Goal: Feedback & Contribution: Leave review/rating

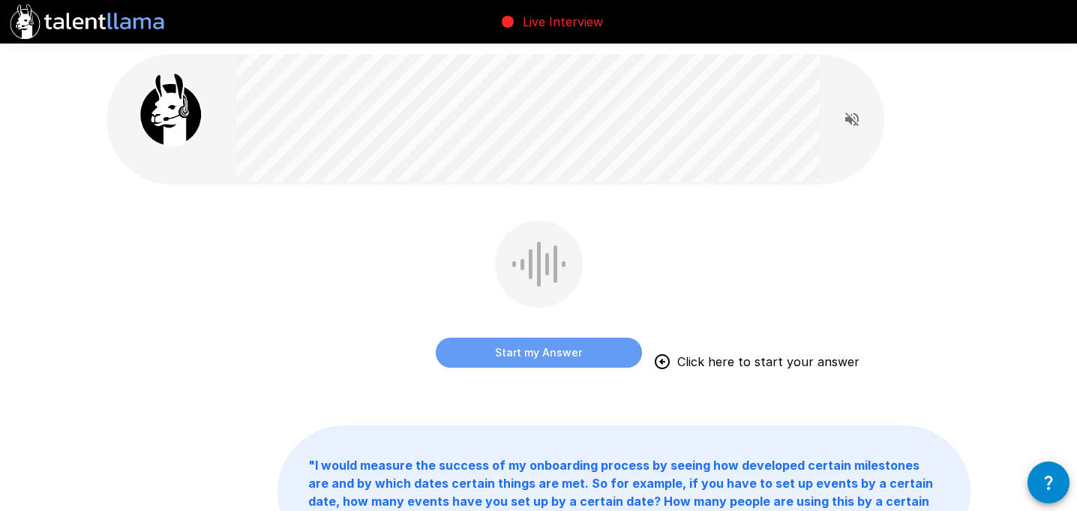
click at [543, 355] on button "Start my Answer" at bounding box center [539, 353] width 206 height 30
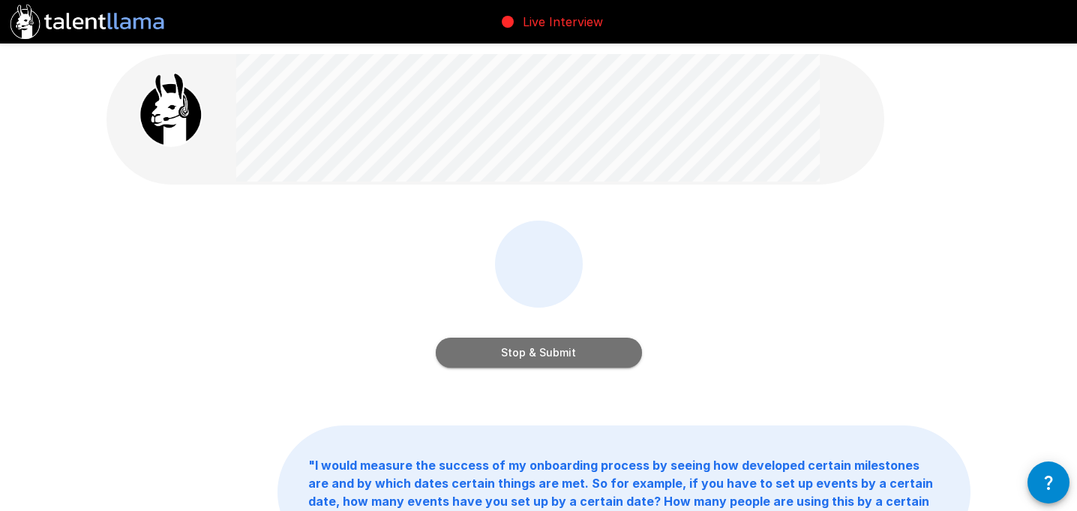
click at [543, 355] on button "Stop & Submit" at bounding box center [539, 353] width 206 height 30
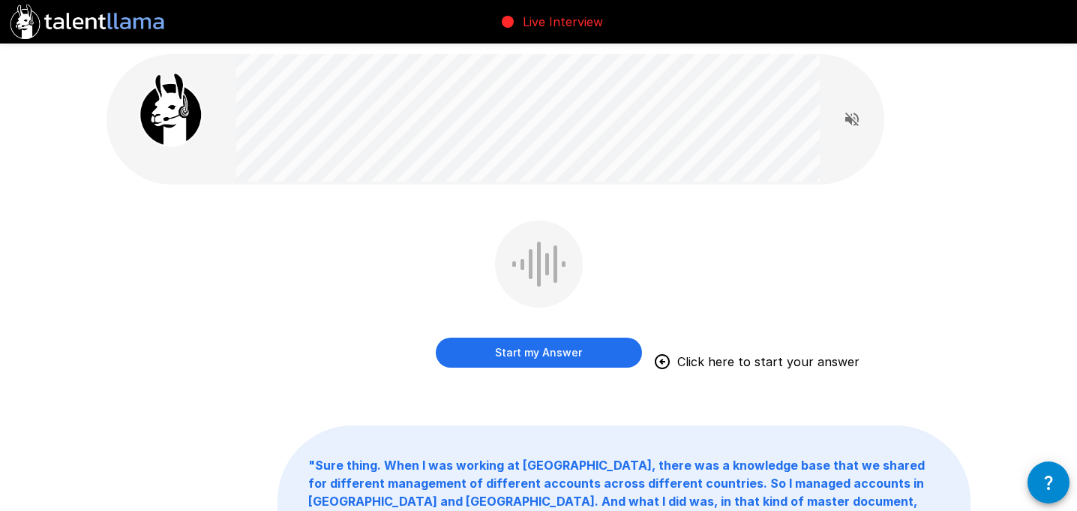
click at [543, 355] on button "Start my Answer" at bounding box center [539, 353] width 206 height 30
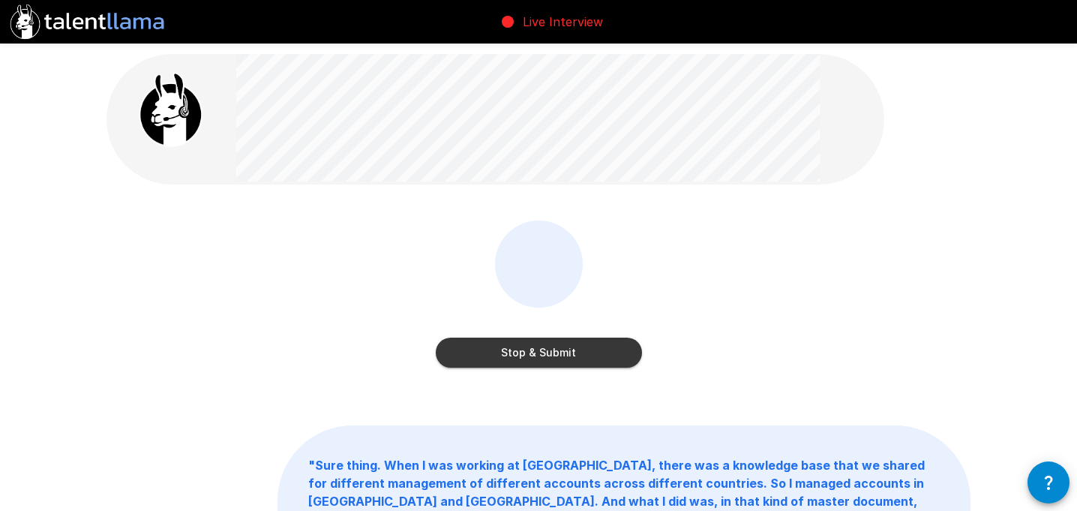
click at [543, 355] on button "Stop & Submit" at bounding box center [539, 353] width 206 height 30
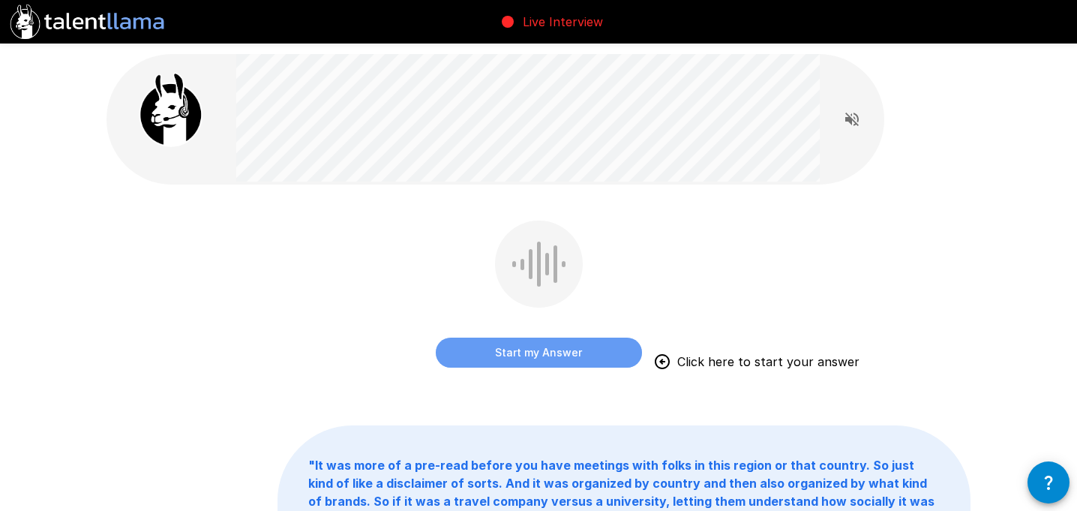
click at [543, 355] on button "Start my Answer" at bounding box center [539, 353] width 206 height 30
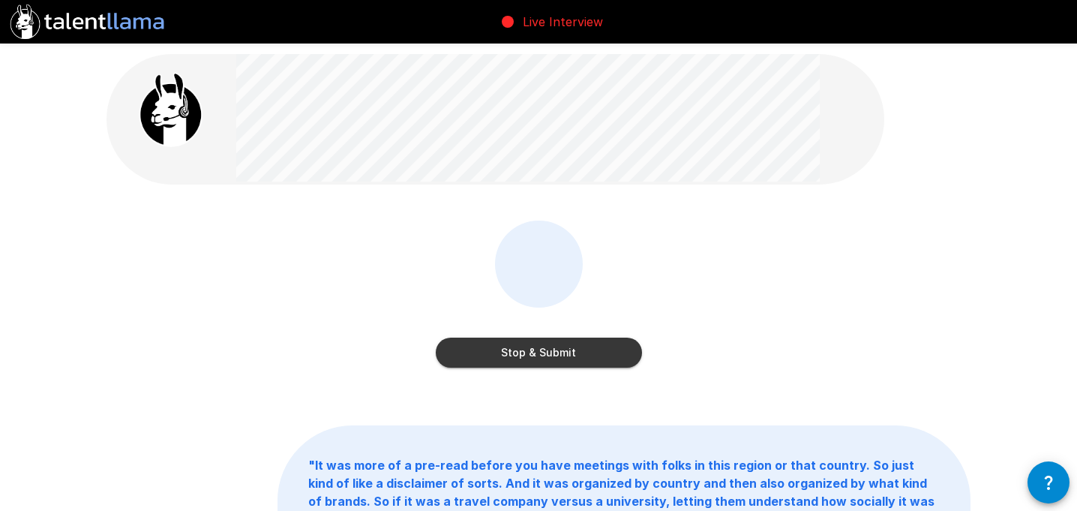
click at [543, 355] on button "Stop & Submit" at bounding box center [539, 353] width 206 height 30
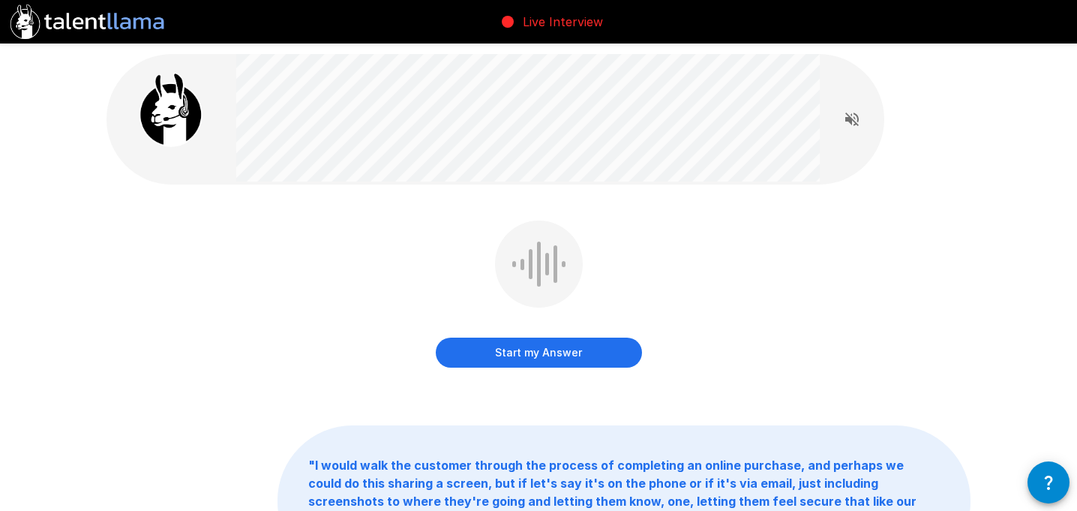
click at [543, 355] on button "Start my Answer" at bounding box center [539, 353] width 206 height 30
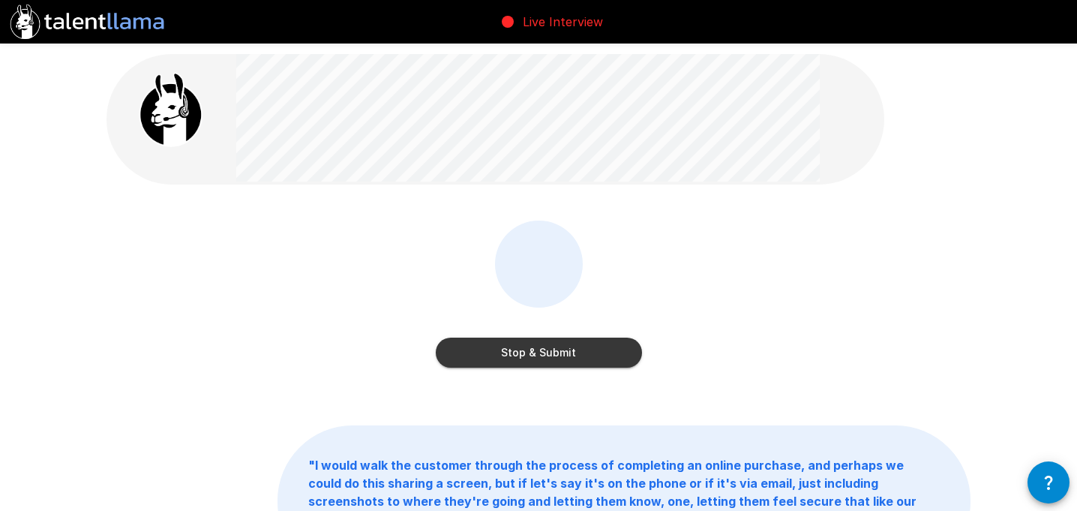
click at [543, 355] on button "Stop & Submit" at bounding box center [539, 353] width 206 height 30
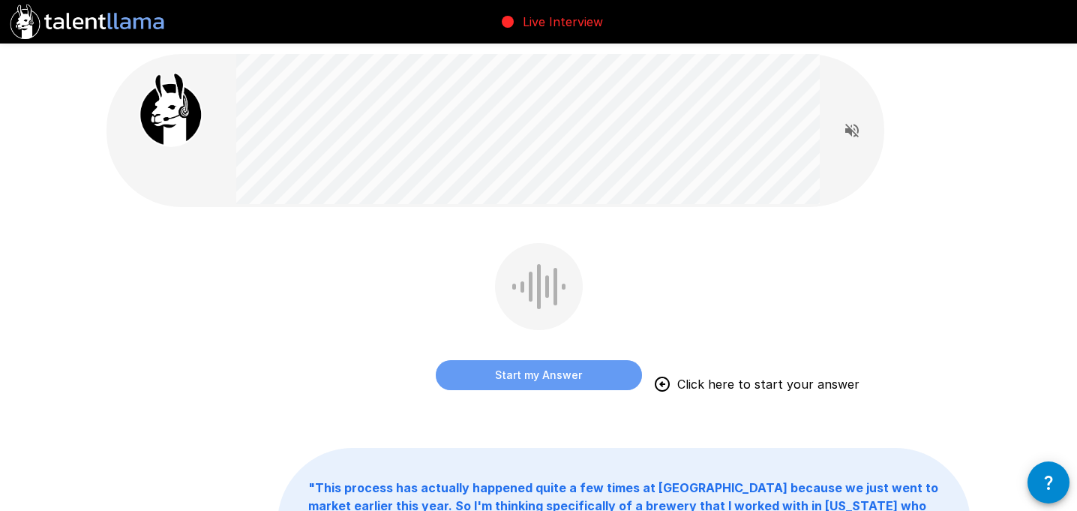
click at [540, 380] on button "Start my Answer" at bounding box center [539, 375] width 206 height 30
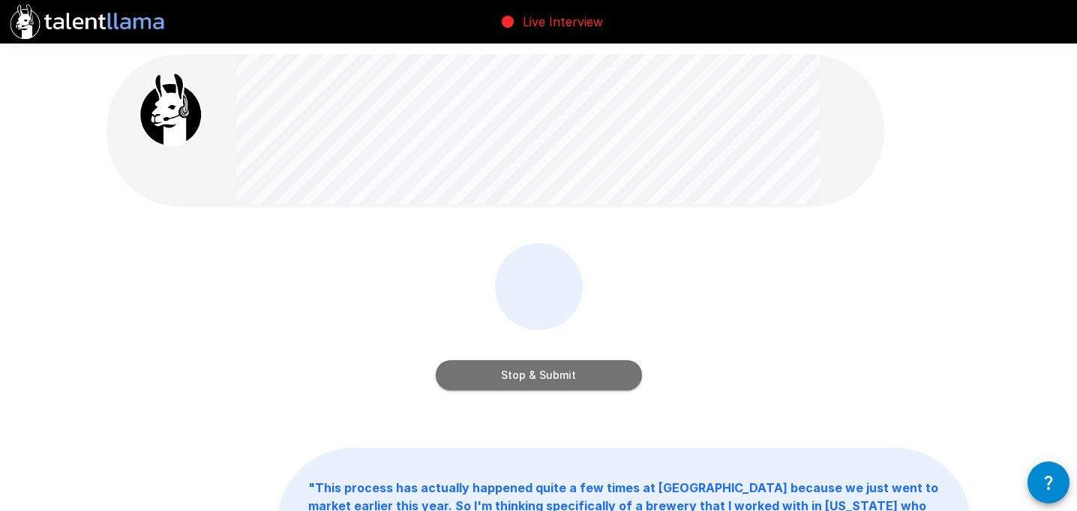
click at [540, 380] on button "Stop & Submit" at bounding box center [539, 375] width 206 height 30
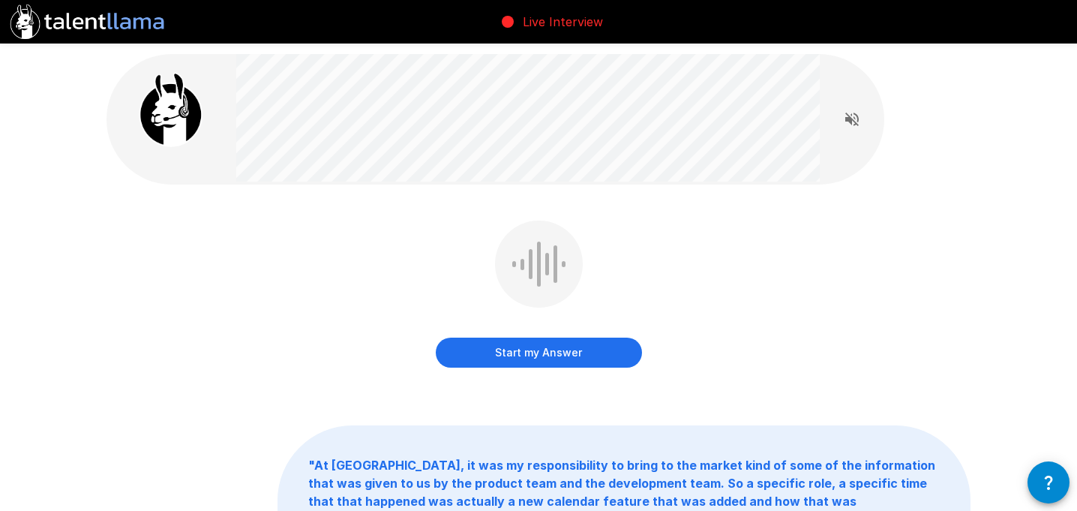
click at [527, 355] on button "Start my Answer" at bounding box center [539, 353] width 206 height 30
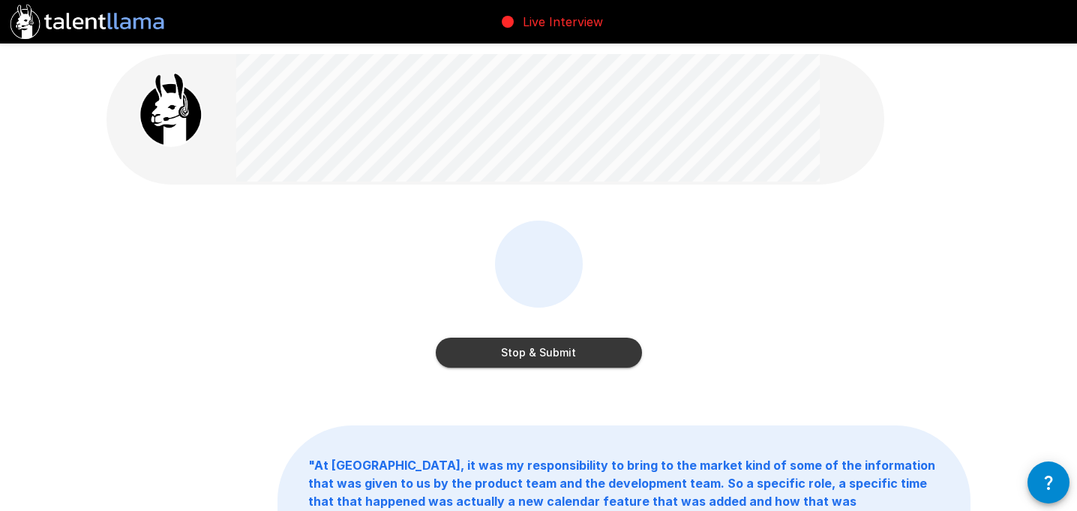
click at [527, 355] on button "Stop & Submit" at bounding box center [539, 353] width 206 height 30
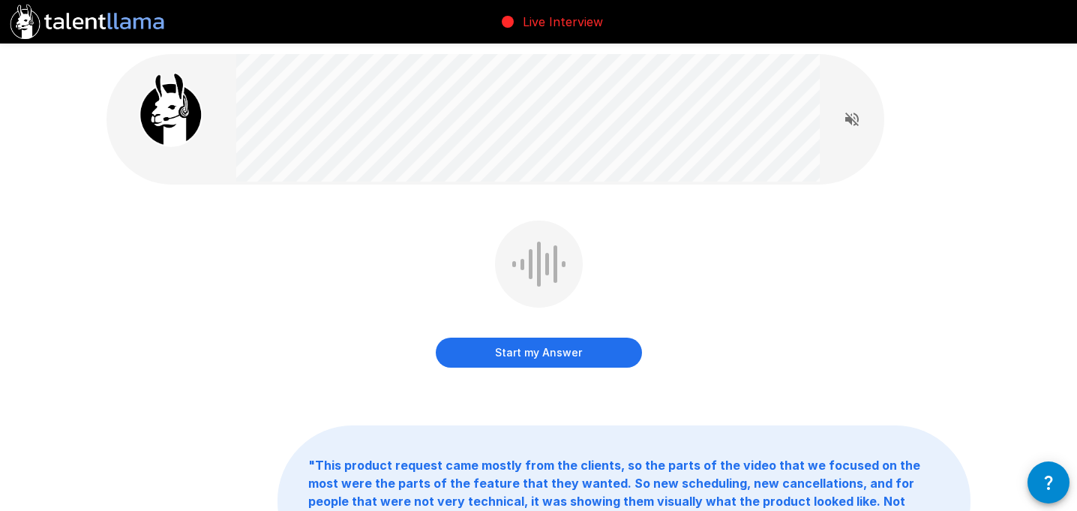
click at [515, 355] on button "Start my Answer" at bounding box center [539, 353] width 206 height 30
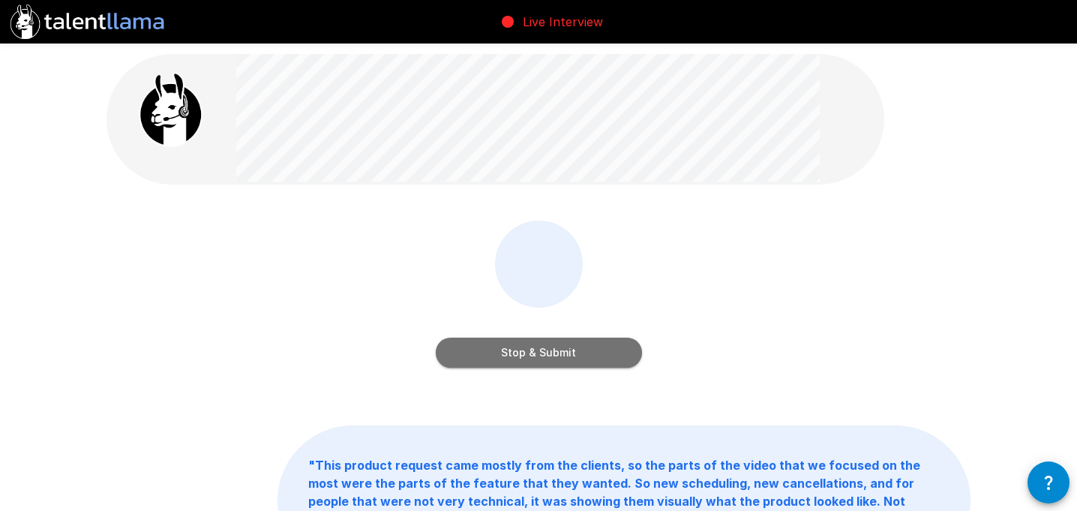
click at [515, 355] on button "Stop & Submit" at bounding box center [539, 353] width 206 height 30
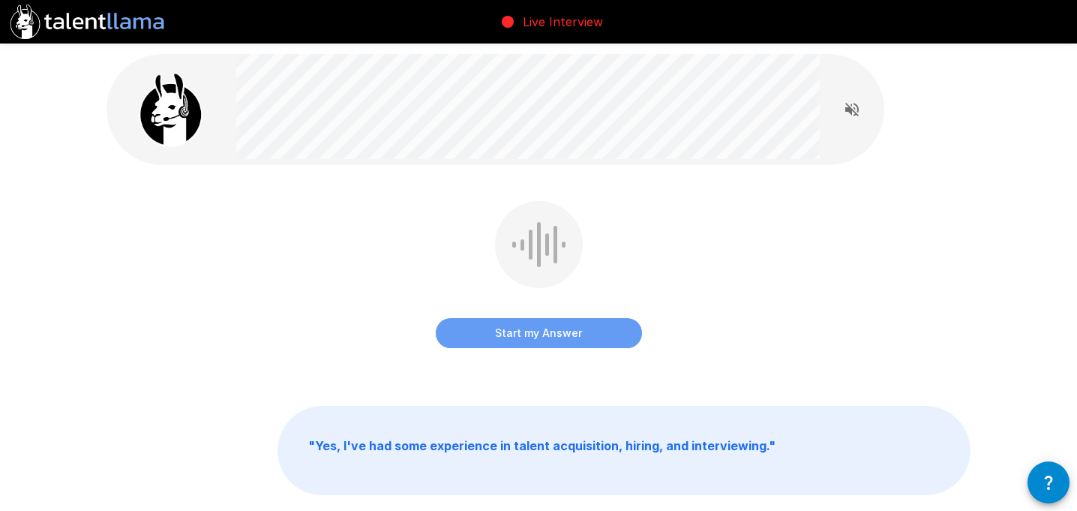
click at [488, 340] on button "Start my Answer" at bounding box center [539, 333] width 206 height 30
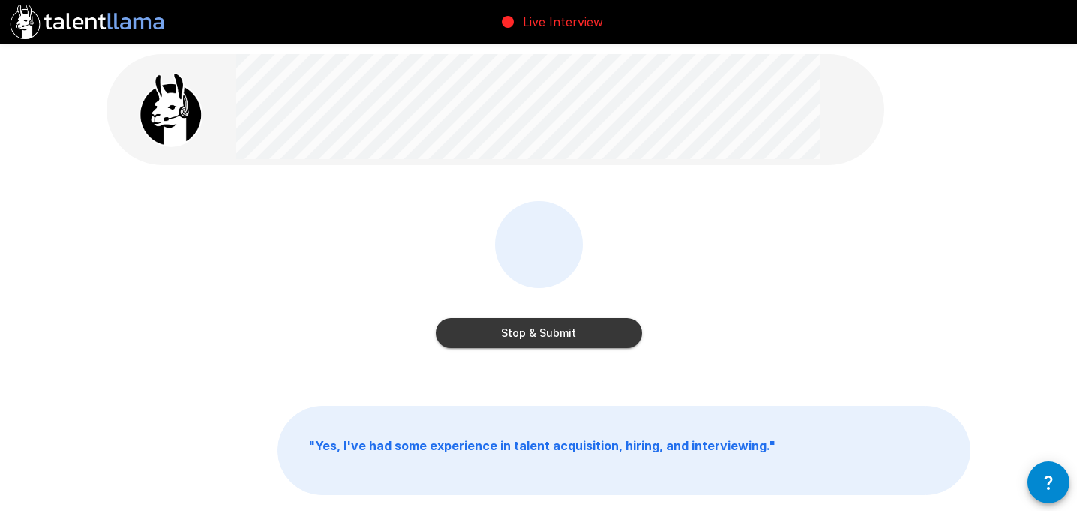
click at [548, 335] on button "Stop & Submit" at bounding box center [539, 333] width 206 height 30
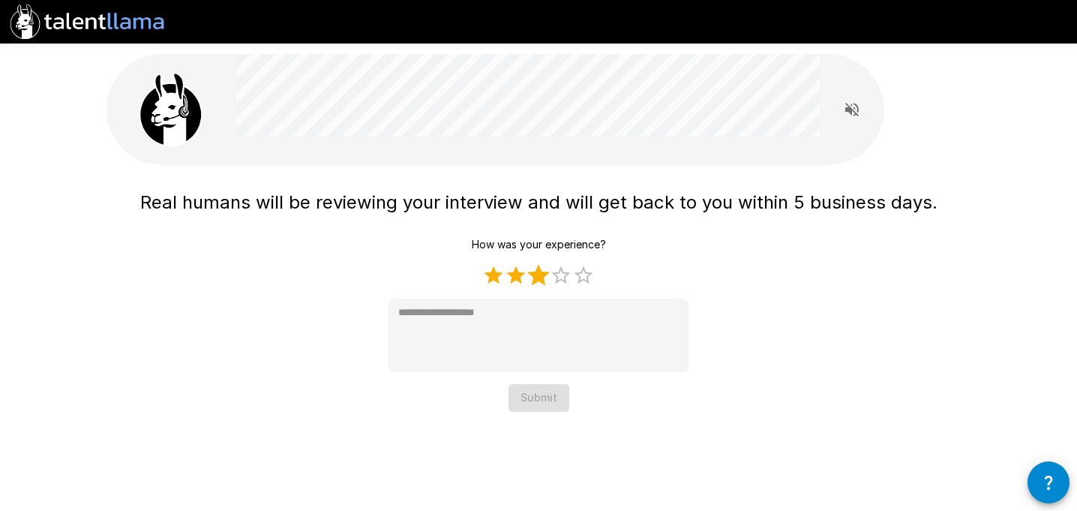
click at [538, 277] on label "3 Stars" at bounding box center [538, 275] width 23 height 23
type textarea "*"
click at [542, 402] on button "Submit" at bounding box center [539, 398] width 61 height 28
